Goal: Information Seeking & Learning: Find specific page/section

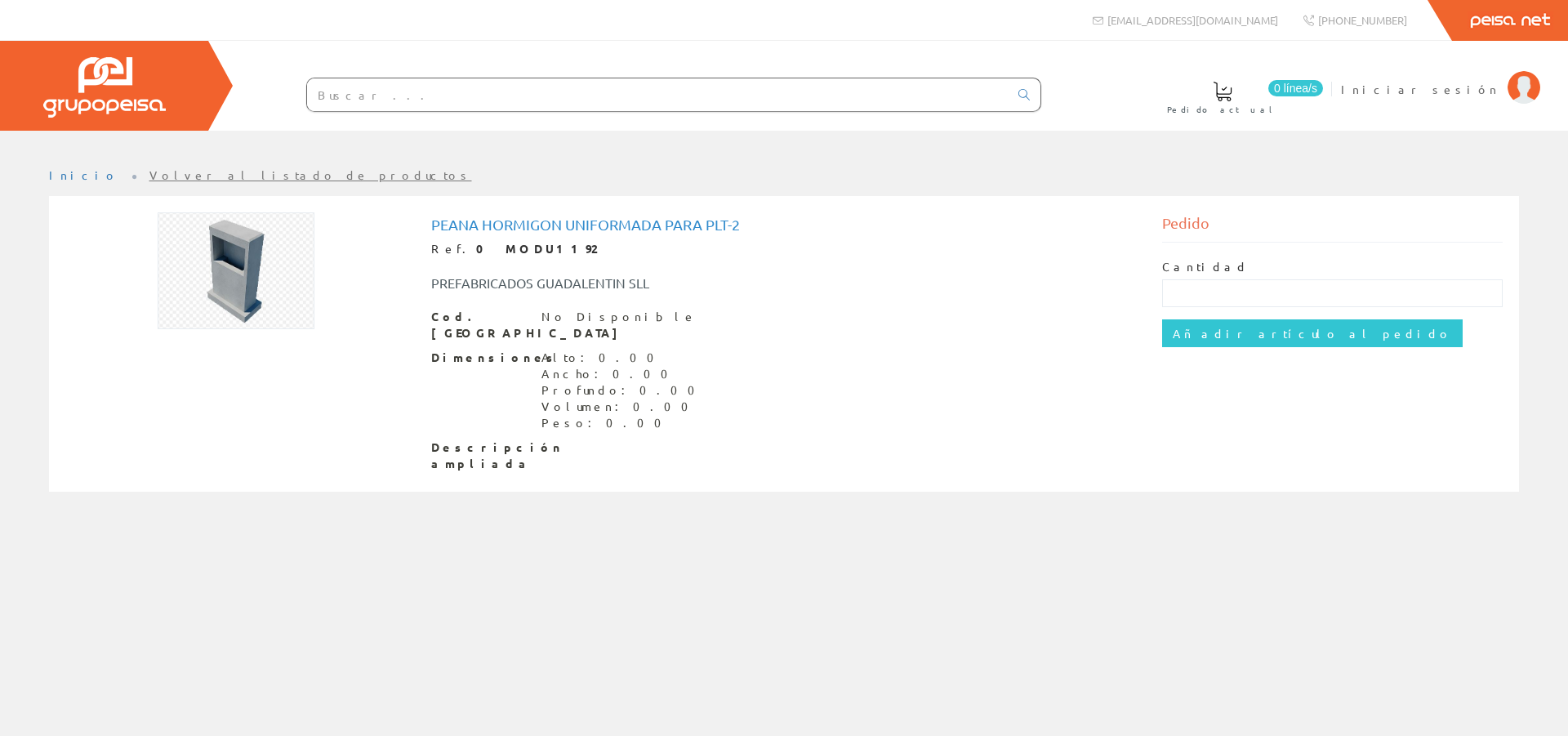
click at [247, 275] on img at bounding box center [236, 270] width 157 height 117
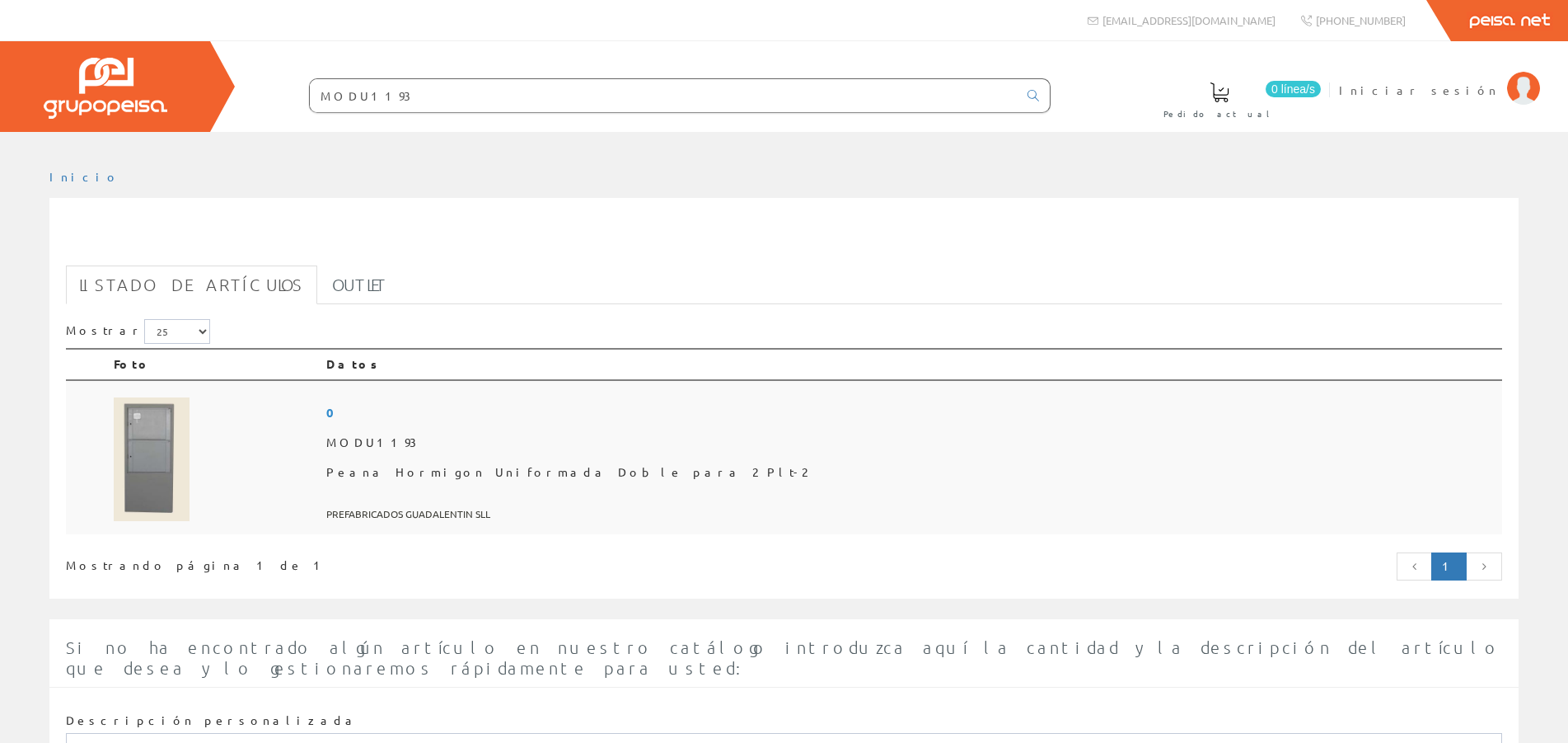
click at [149, 493] on img at bounding box center [151, 459] width 75 height 124
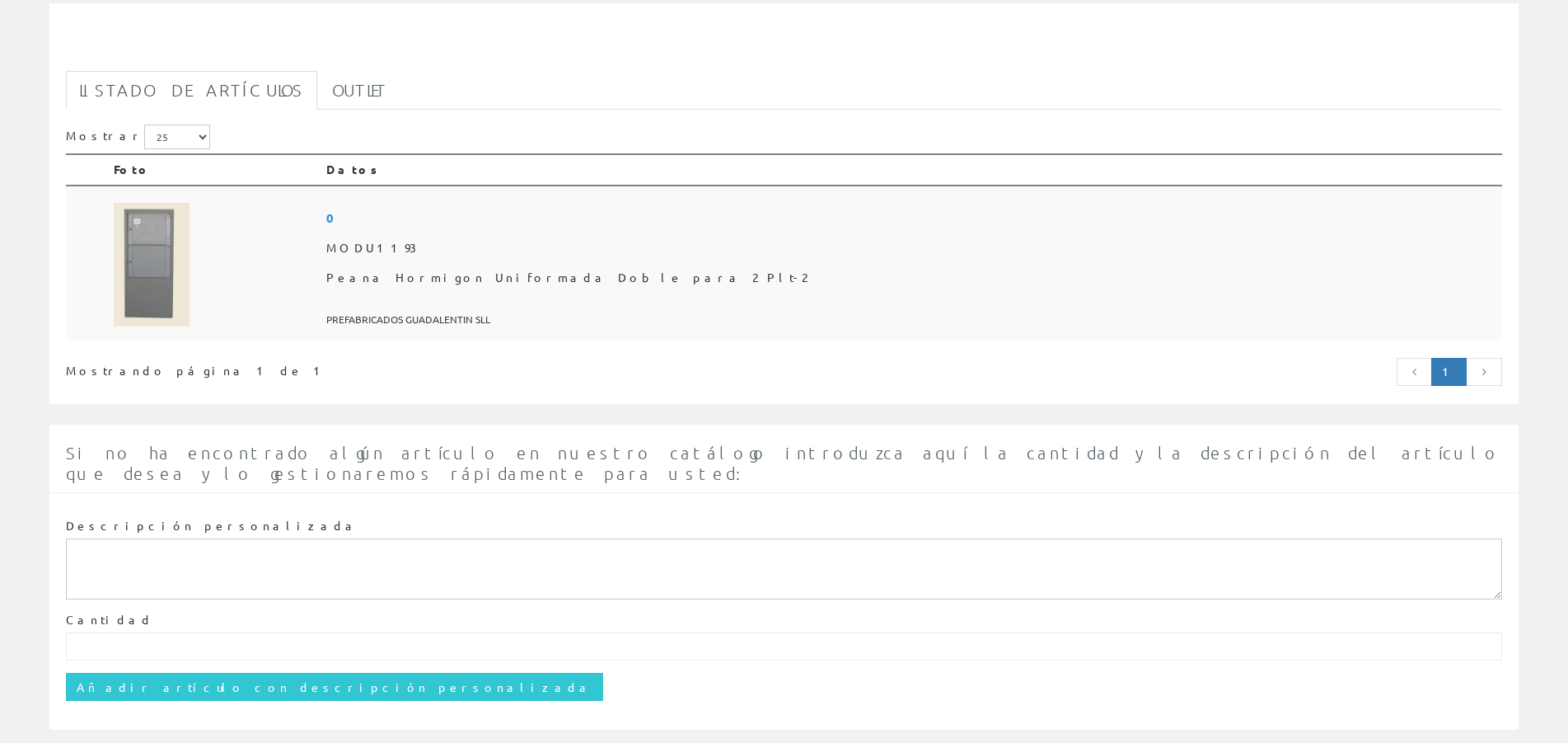
scroll to position [209, 0]
